Goal: Find specific page/section: Find specific page/section

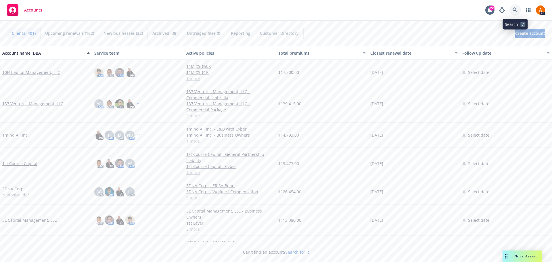
click at [515, 10] on icon at bounding box center [514, 9] width 5 height 5
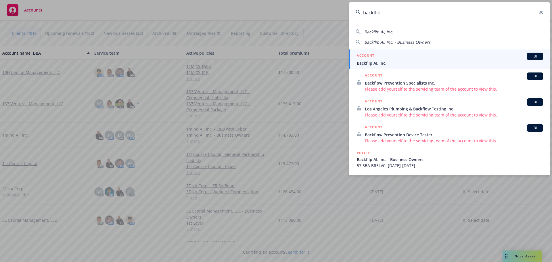
type input "backflip"
click at [381, 63] on span "Backflip AI, Inc." at bounding box center [450, 63] width 186 height 6
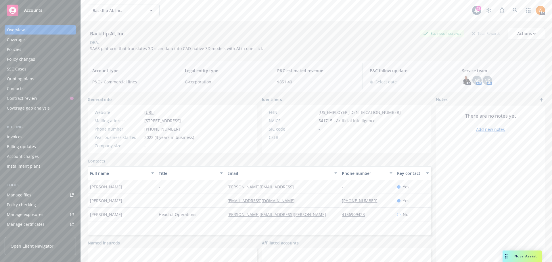
click at [20, 49] on div "Policies" at bounding box center [14, 49] width 14 height 9
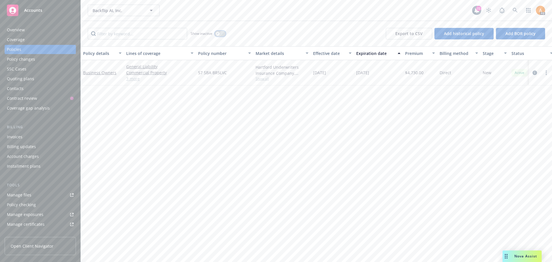
click at [216, 34] on div "button" at bounding box center [218, 34] width 4 height 4
click at [132, 78] on link "3 more" at bounding box center [159, 79] width 67 height 6
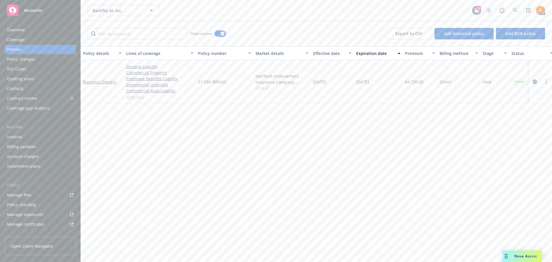
click at [221, 32] on div "button" at bounding box center [222, 34] width 4 height 4
